Goal: Information Seeking & Learning: Learn about a topic

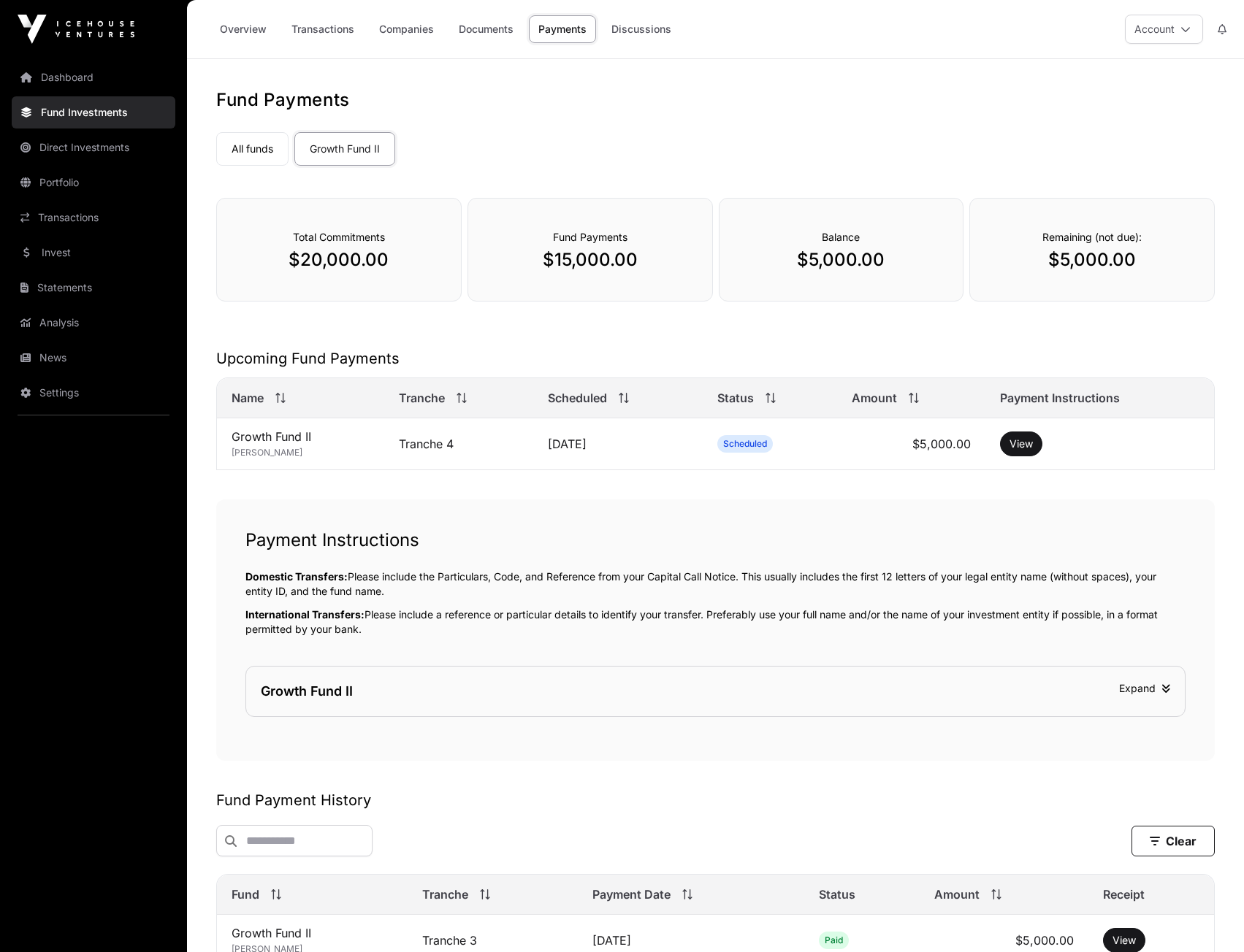
click at [60, 183] on link "Portfolio" at bounding box center [93, 183] width 163 height 32
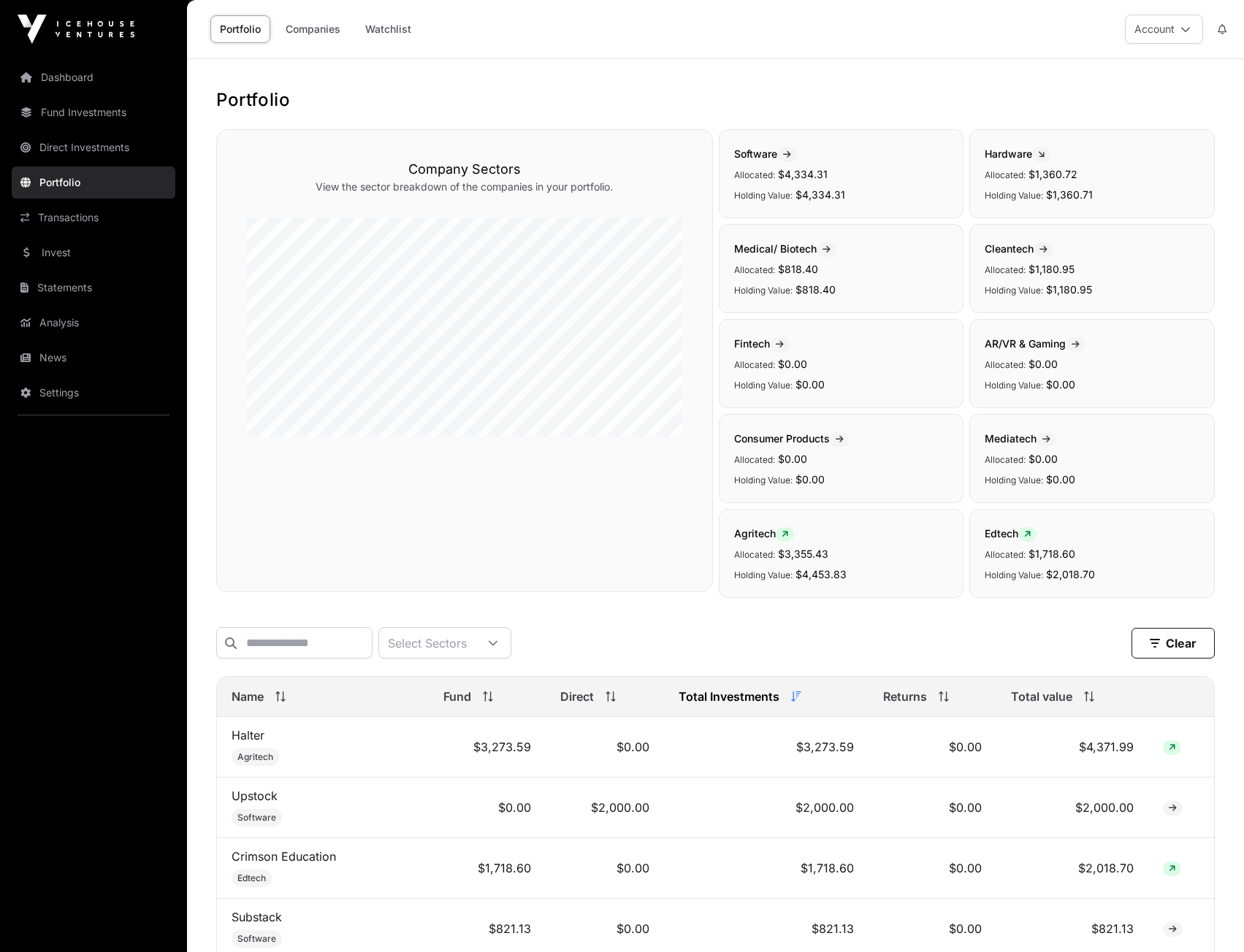
click at [70, 85] on link "Dashboard" at bounding box center [93, 77] width 163 height 32
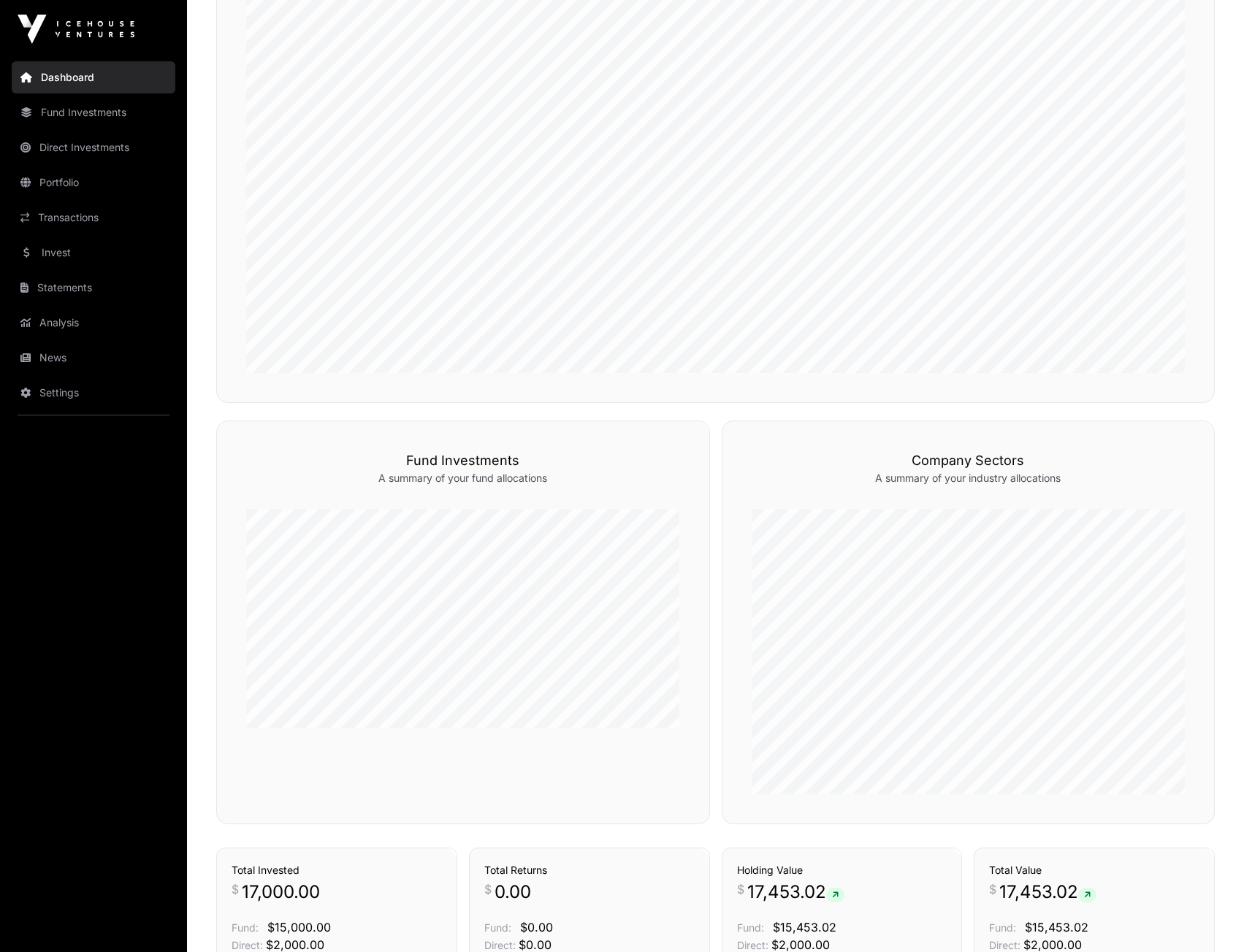
scroll to position [844, 0]
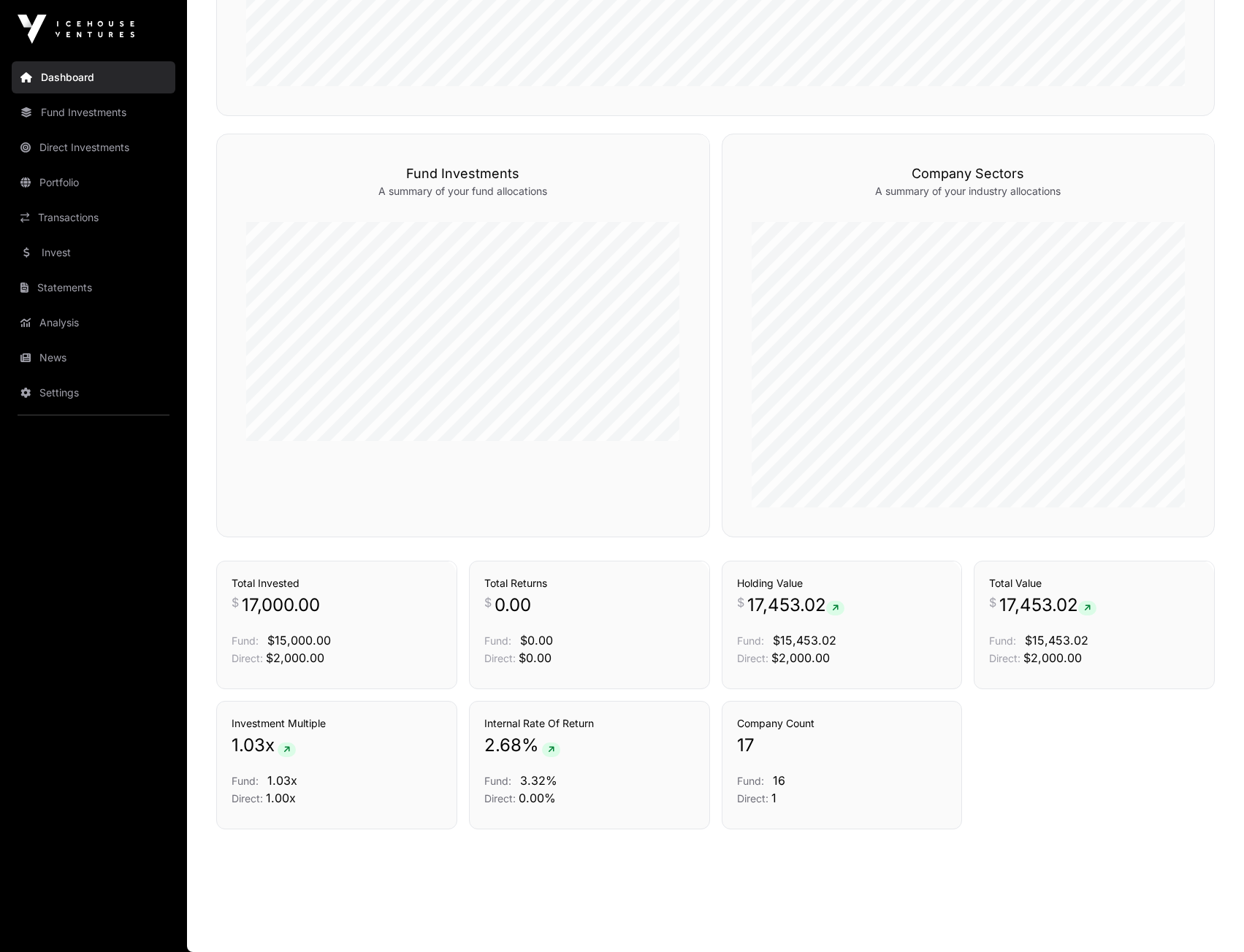
click at [57, 185] on link "Portfolio" at bounding box center [93, 183] width 163 height 32
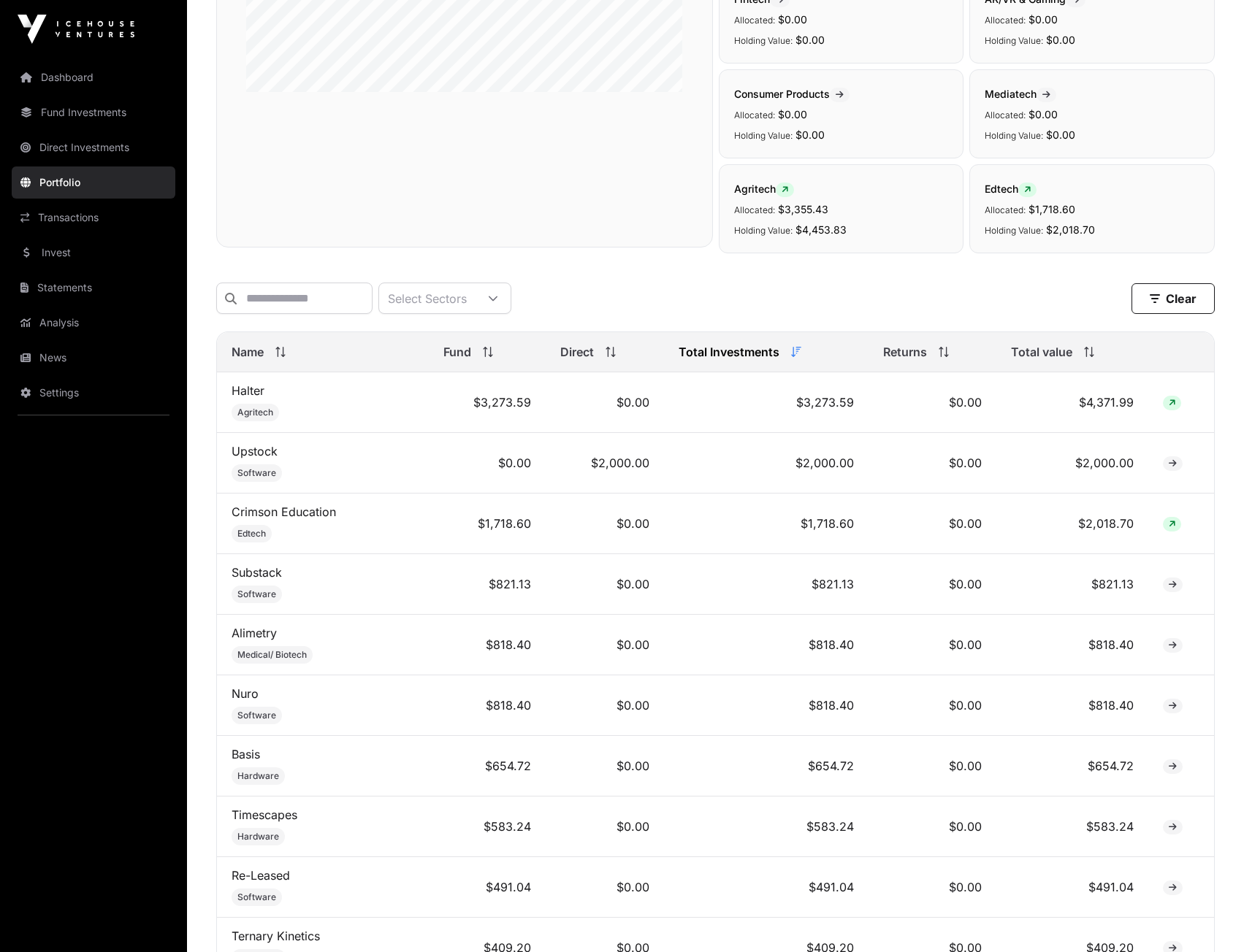
scroll to position [345, 0]
click at [44, 147] on link "Direct Investments" at bounding box center [93, 147] width 163 height 32
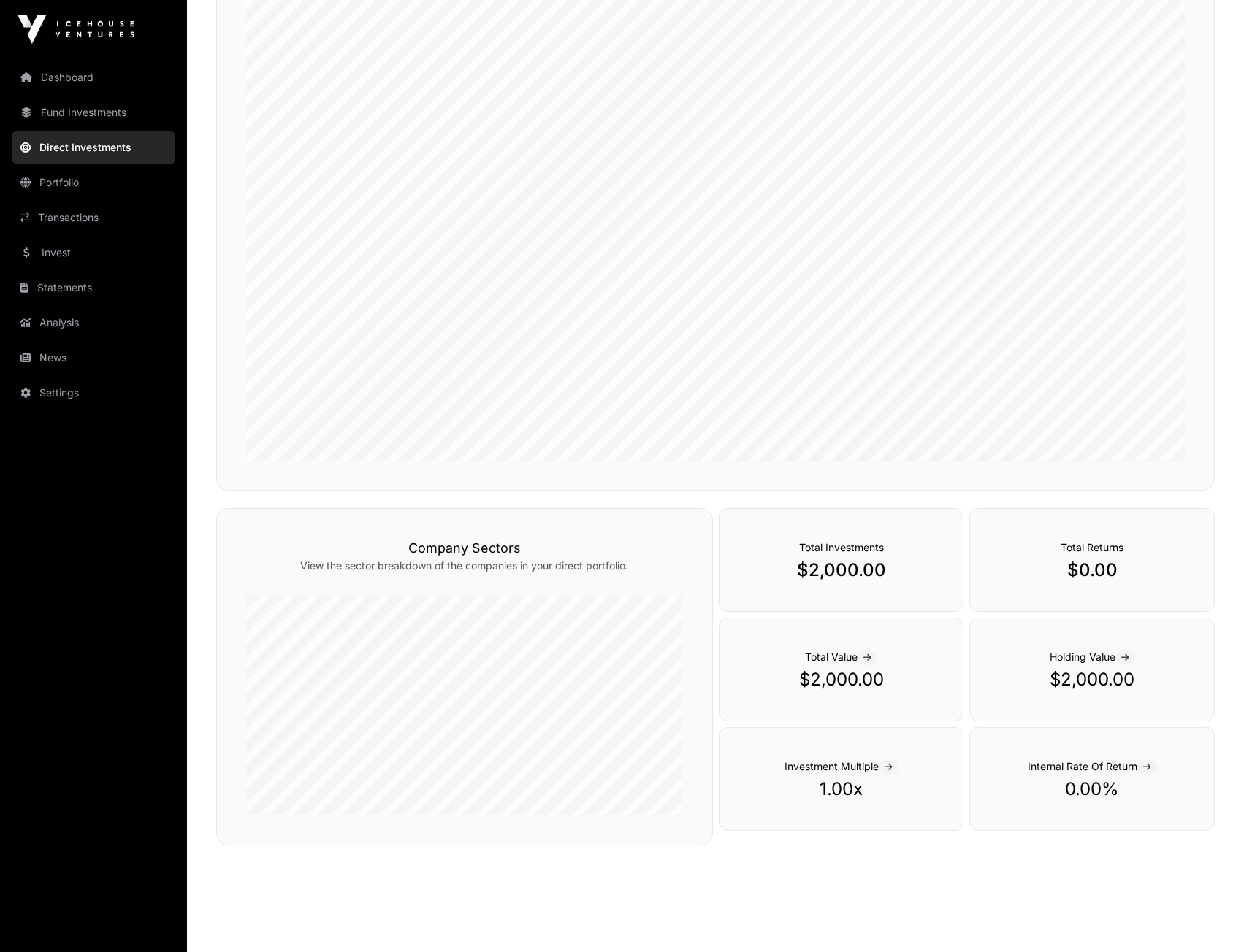
scroll to position [244, 0]
click at [40, 80] on link "Dashboard" at bounding box center [93, 77] width 163 height 32
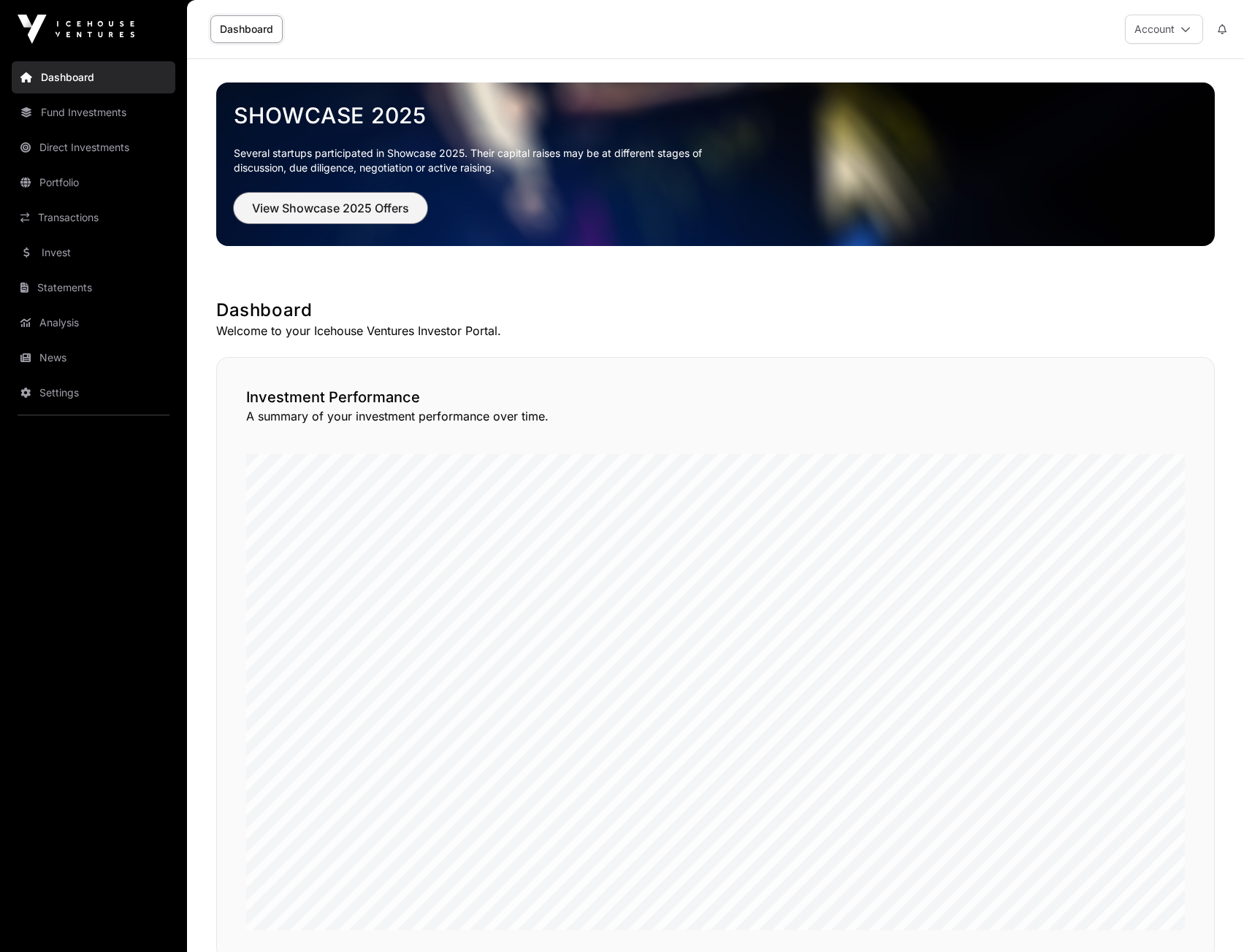
click at [379, 206] on span "View Showcase 2025 Offers" at bounding box center [330, 208] width 157 height 18
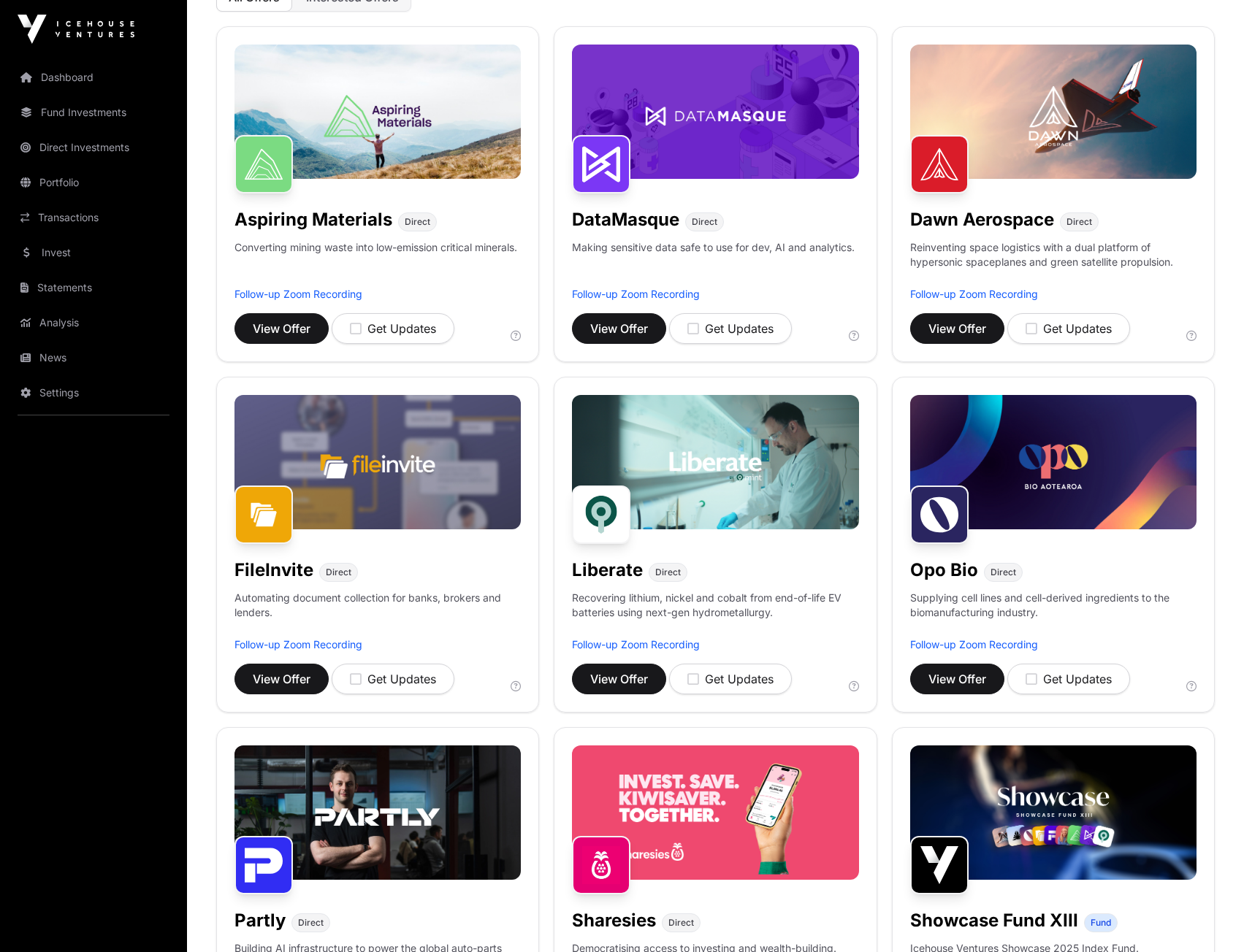
scroll to position [206, 0]
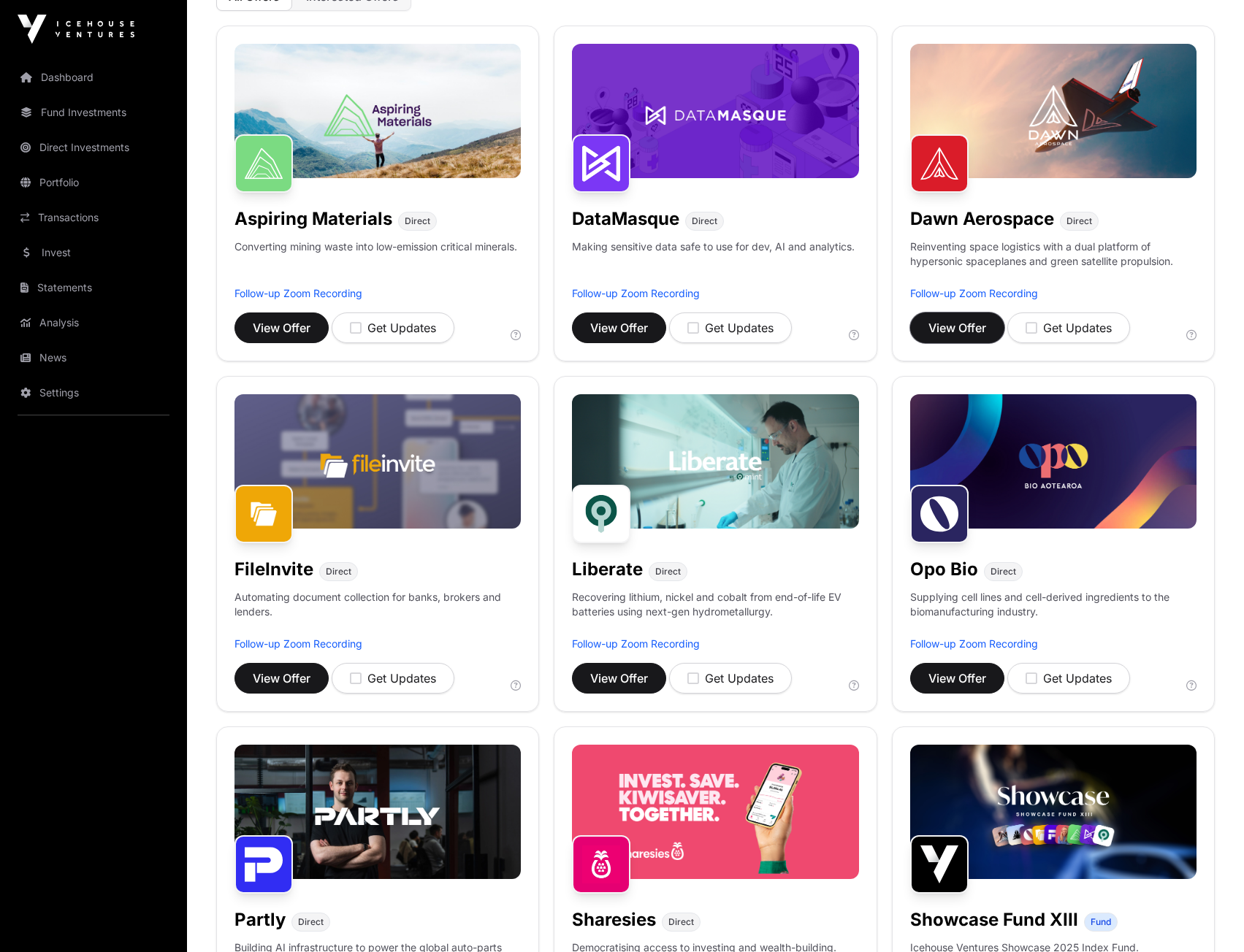
click at [968, 323] on span "View Offer" at bounding box center [957, 327] width 58 height 18
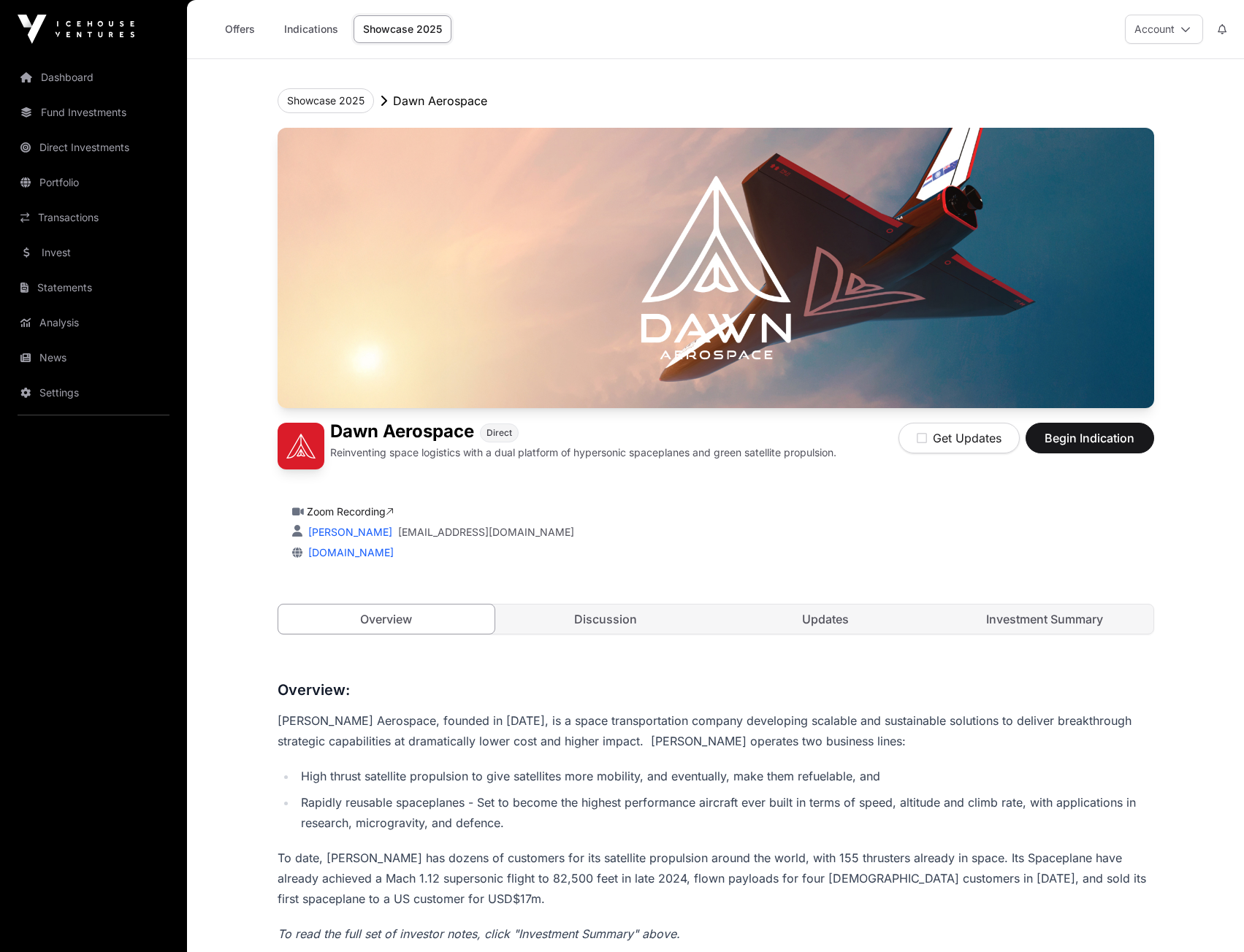
click at [612, 616] on link "Discussion" at bounding box center [606, 619] width 217 height 29
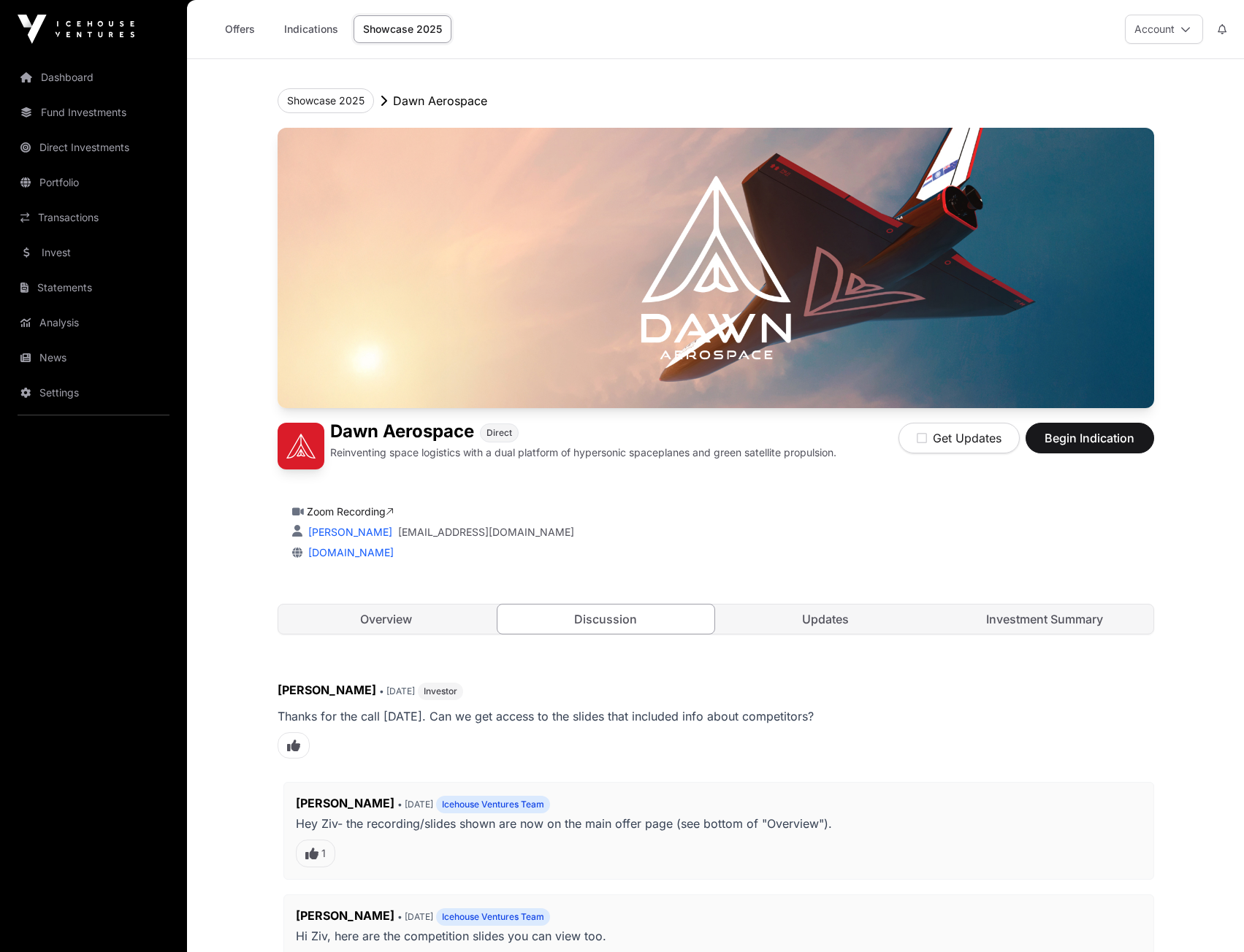
click at [1000, 623] on link "Investment Summary" at bounding box center [1045, 619] width 217 height 29
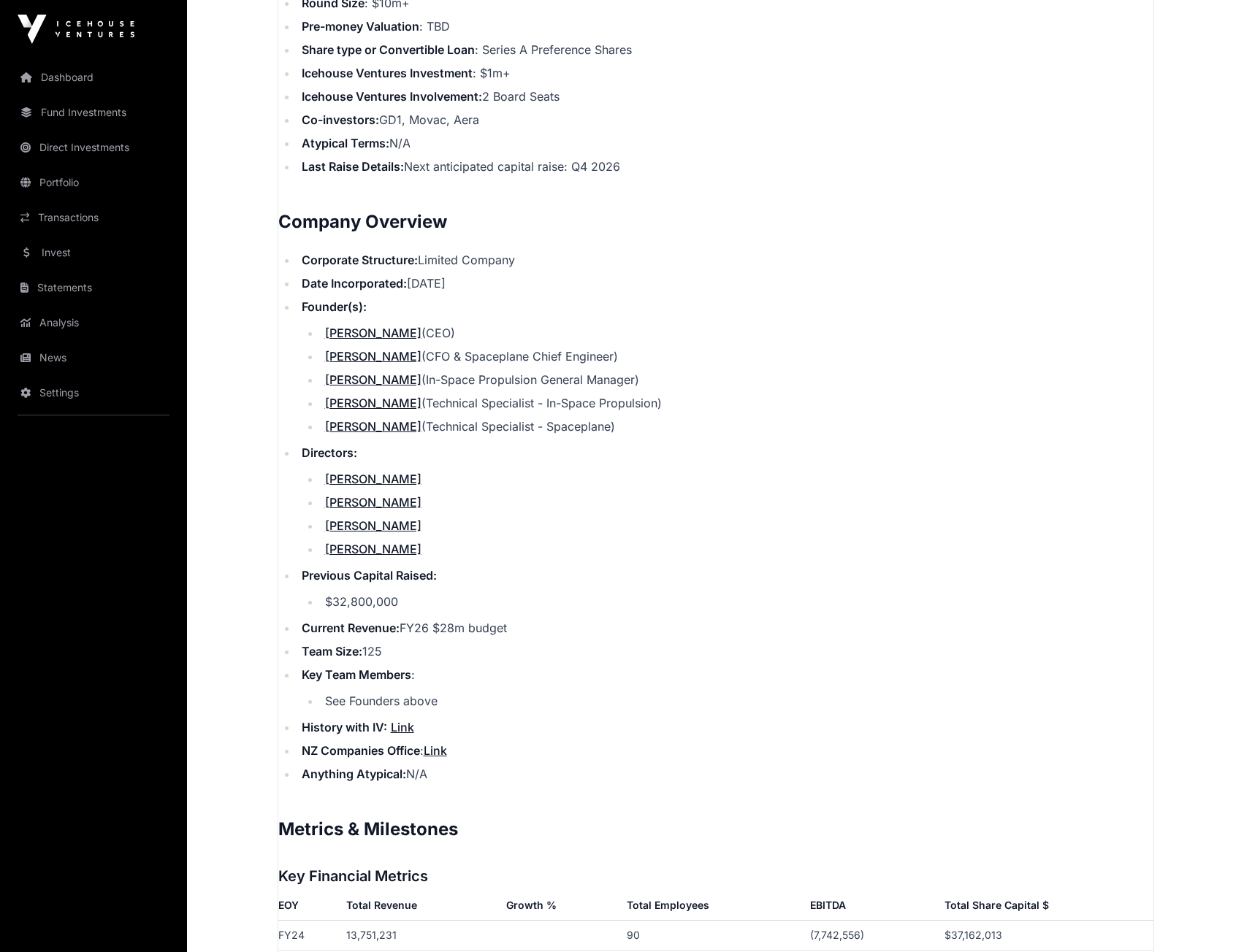
scroll to position [1566, 0]
click at [407, 718] on link "Link" at bounding box center [402, 725] width 23 height 14
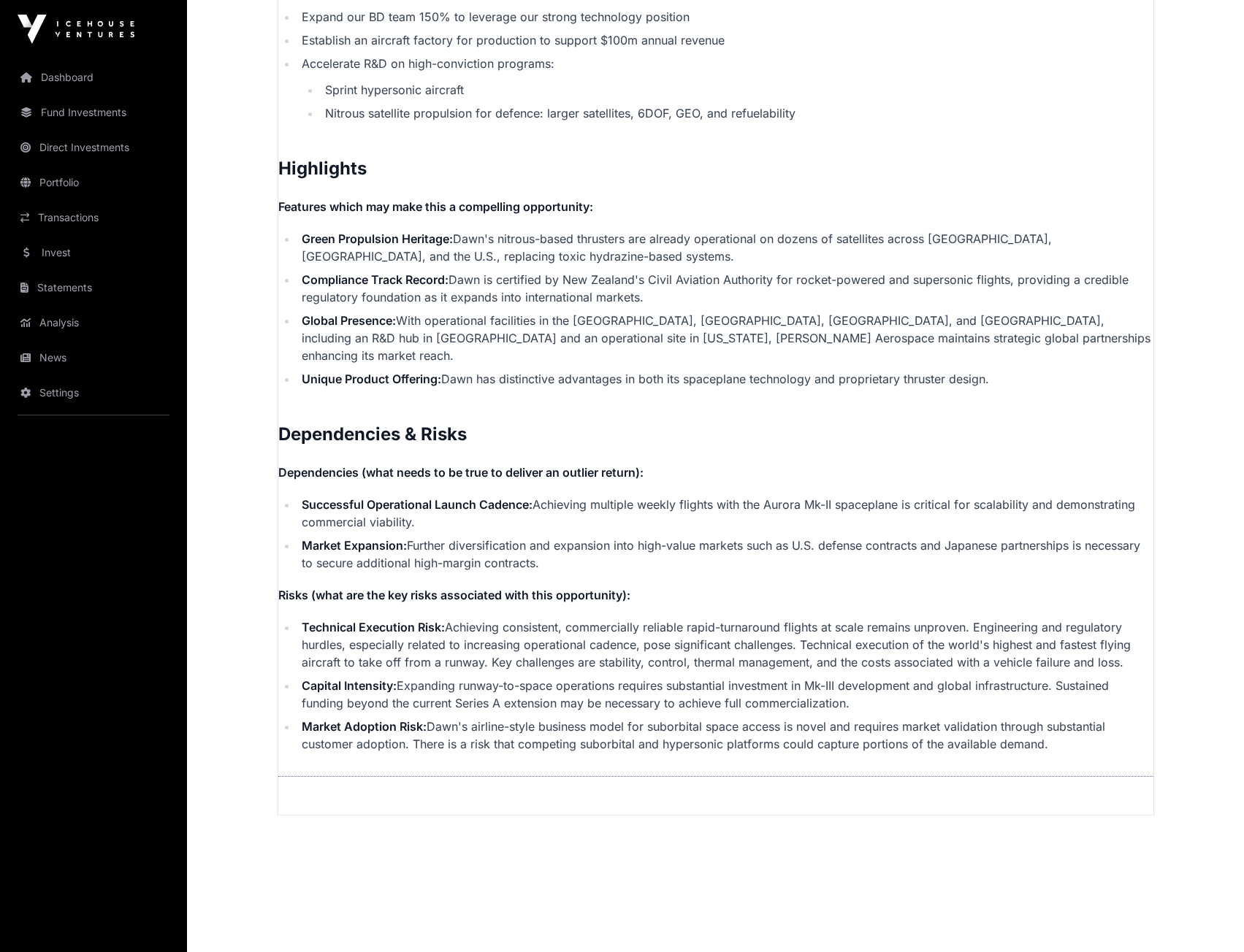
scroll to position [3000, 0]
